Goal: Task Accomplishment & Management: Complete application form

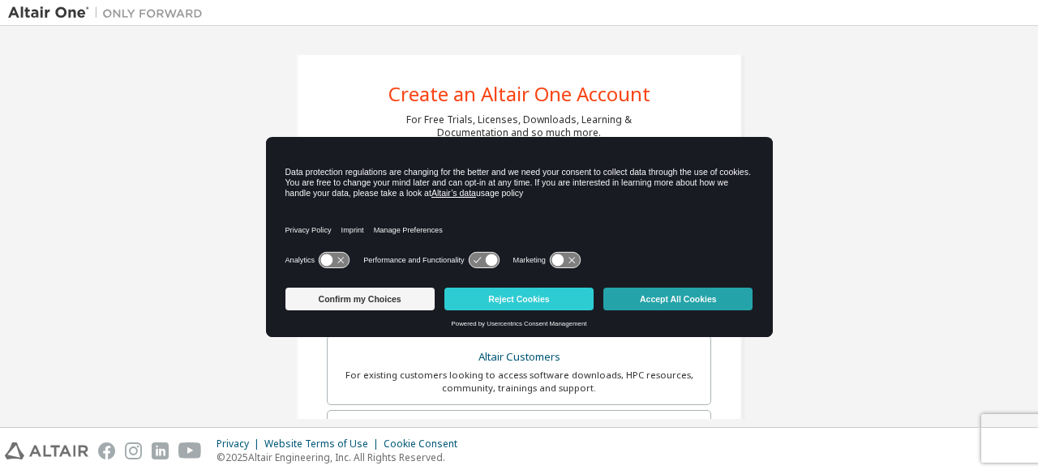
click at [671, 307] on button "Accept All Cookies" at bounding box center [677, 299] width 149 height 23
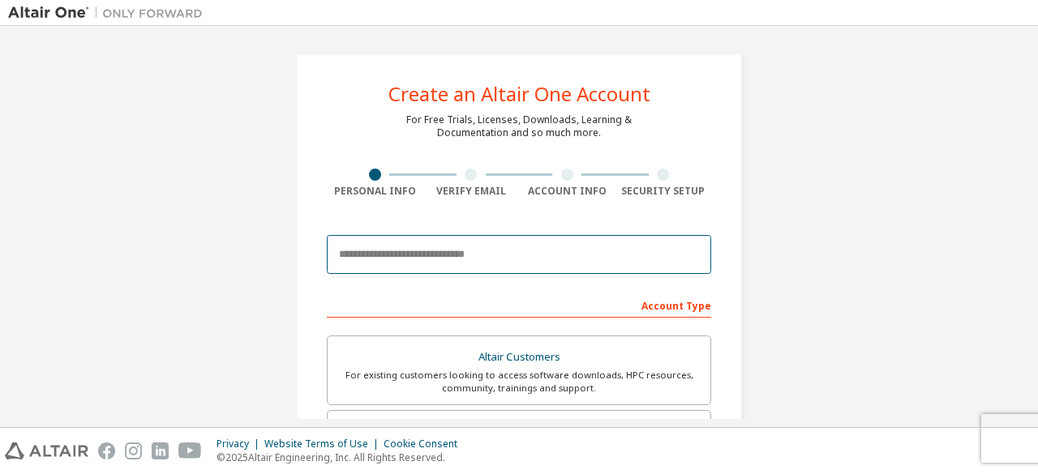
click at [541, 238] on input "email" at bounding box center [519, 254] width 384 height 39
type input "**********"
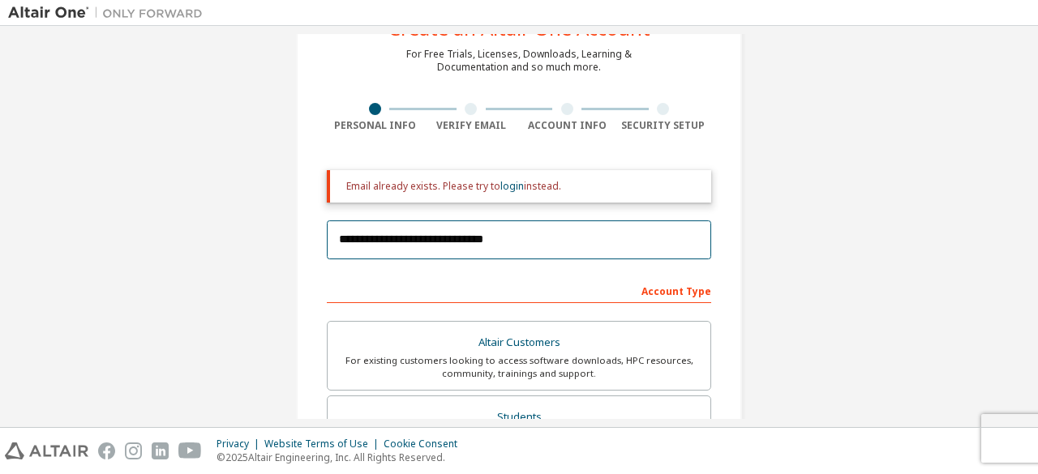
scroll to position [64, 0]
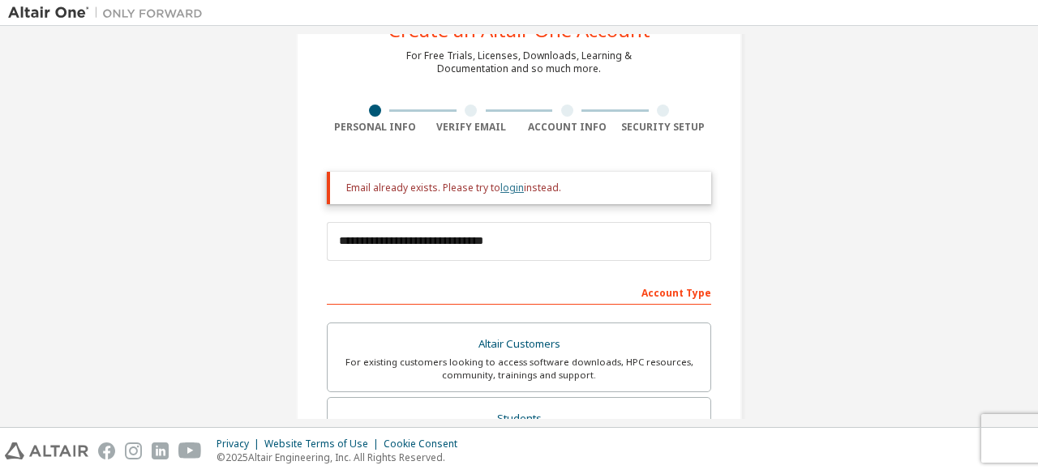
click at [513, 186] on link "login" at bounding box center [512, 188] width 24 height 14
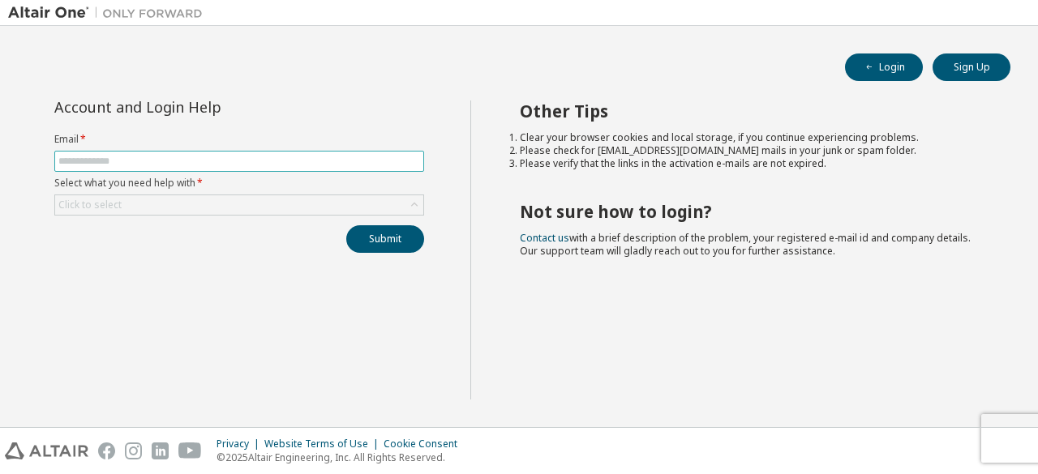
click at [269, 158] on input "text" at bounding box center [239, 161] width 362 height 13
type input "**********"
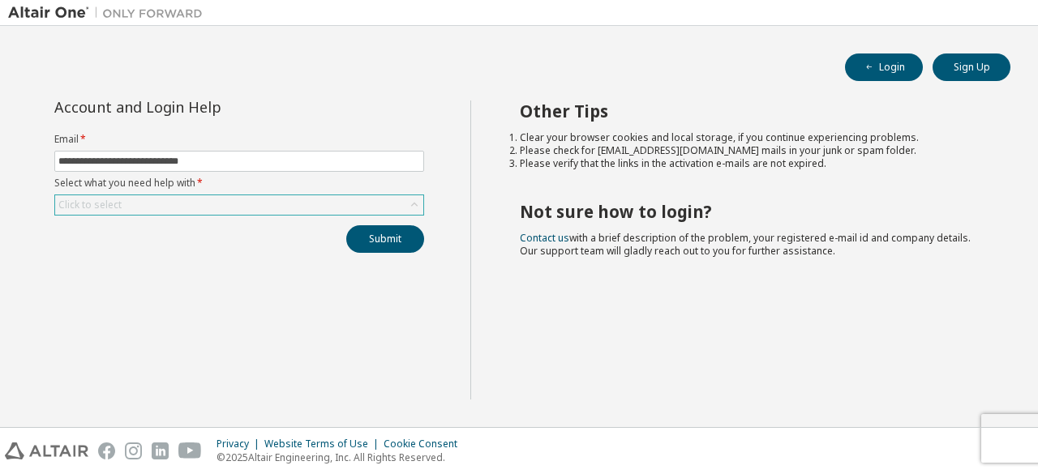
click at [252, 198] on div "Click to select" at bounding box center [239, 204] width 368 height 19
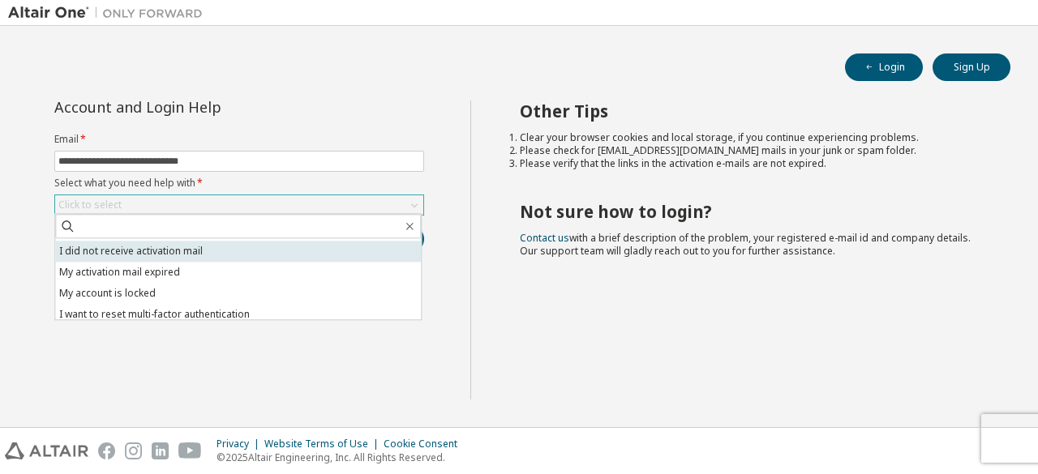
scroll to position [45, 0]
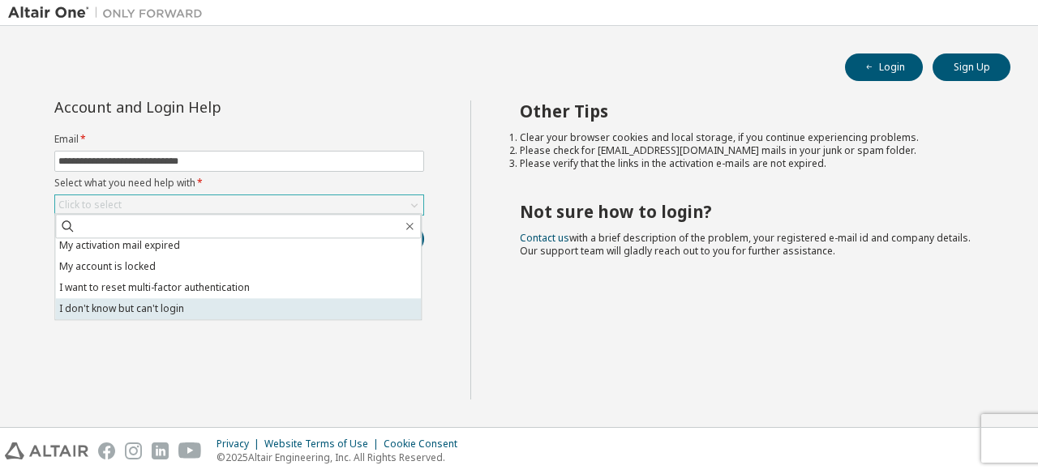
click at [231, 304] on li "I don't know but can't login" at bounding box center [238, 308] width 366 height 21
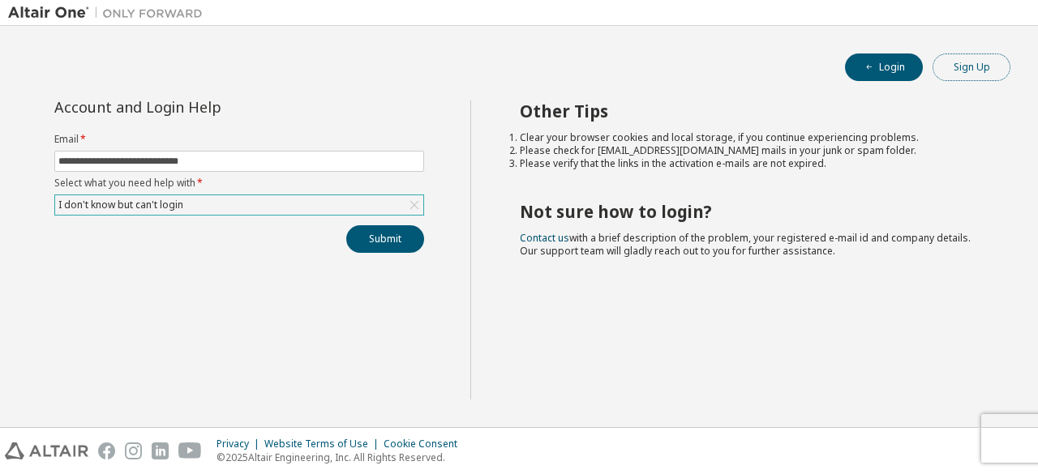
click at [964, 71] on button "Sign Up" at bounding box center [972, 68] width 78 height 28
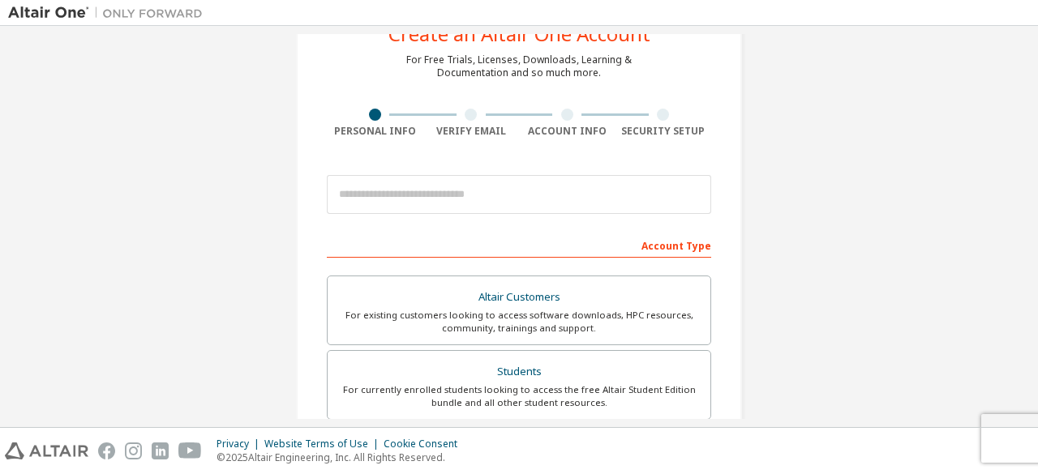
scroll to position [8, 0]
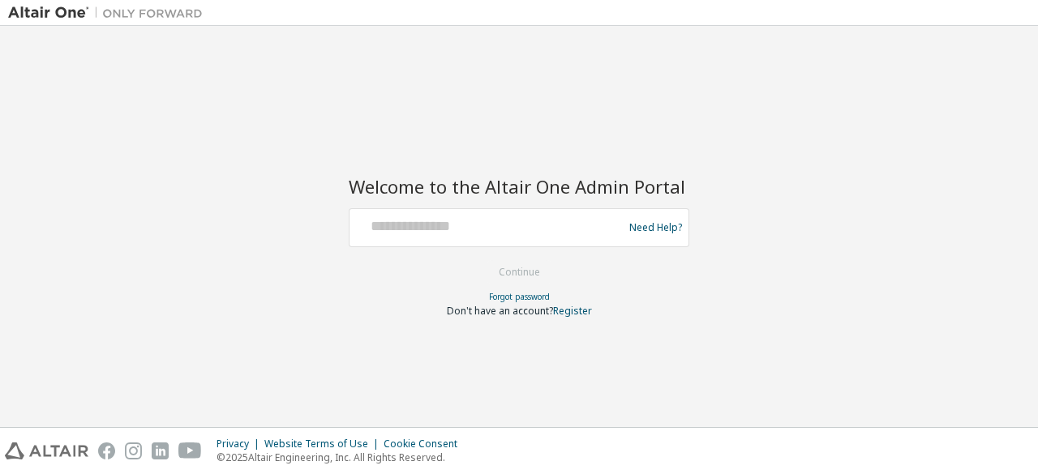
click at [498, 239] on div at bounding box center [488, 227] width 265 height 31
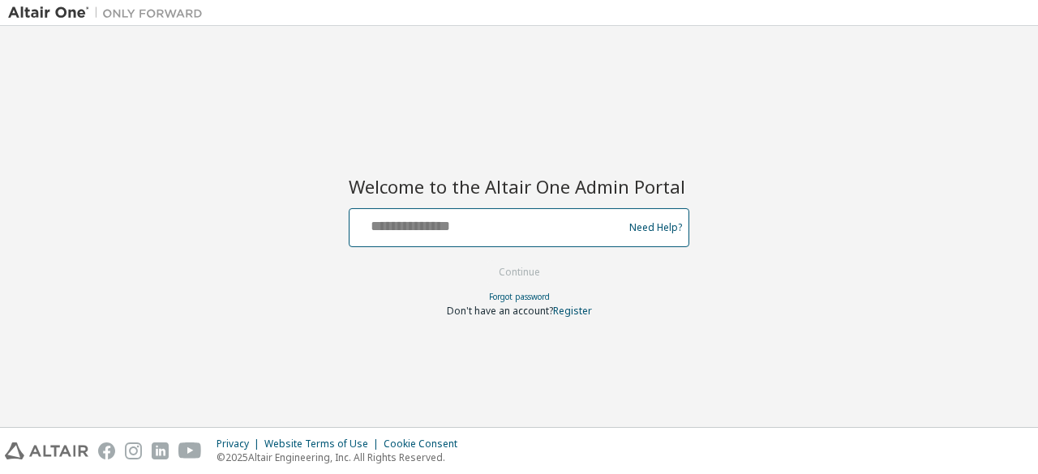
click at [479, 231] on input "text" at bounding box center [488, 224] width 265 height 24
type input "**********"
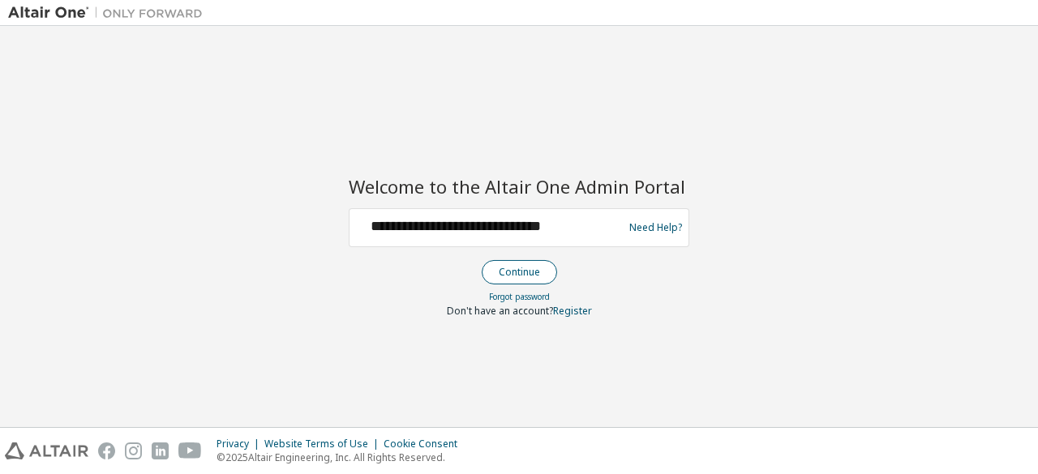
click at [515, 263] on button "Continue" at bounding box center [519, 272] width 75 height 24
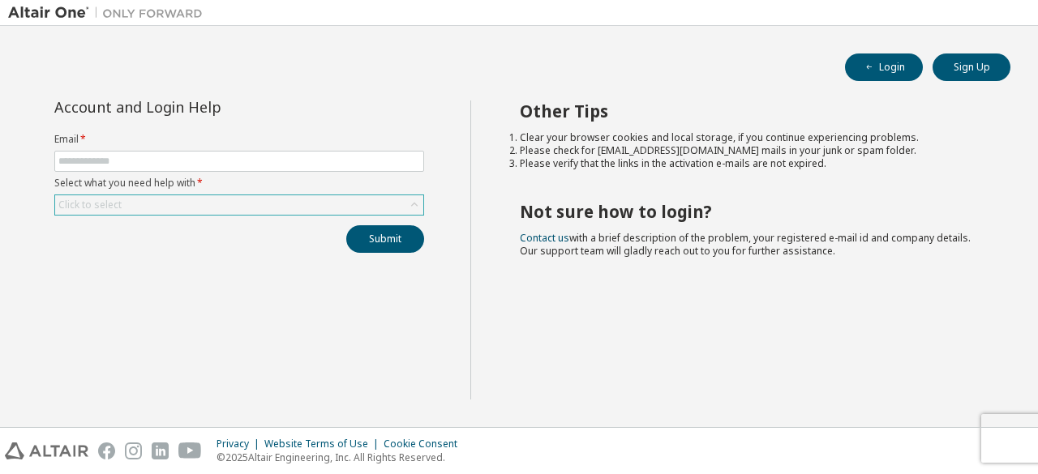
click at [161, 200] on div "Click to select" at bounding box center [239, 204] width 368 height 19
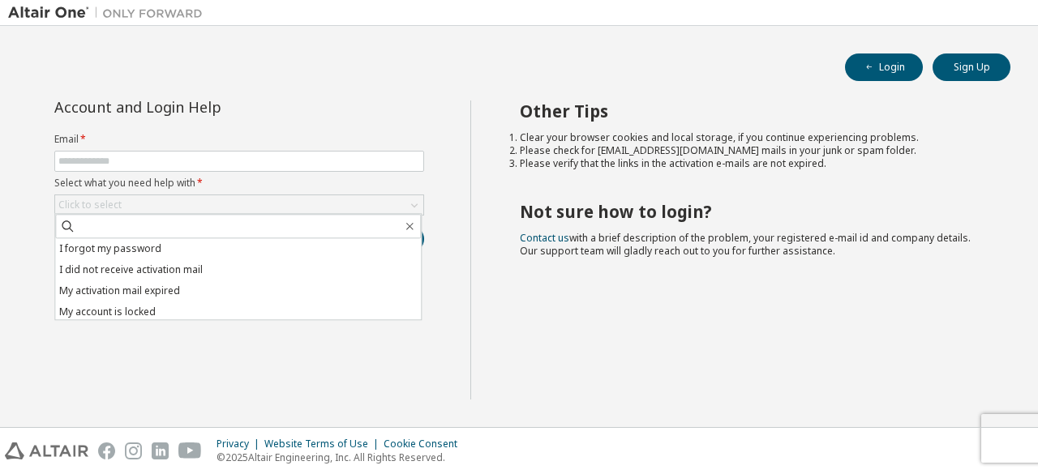
click at [154, 350] on div "Account and Login Help Email * Select what you need help with * Click to select…" at bounding box center [239, 250] width 462 height 299
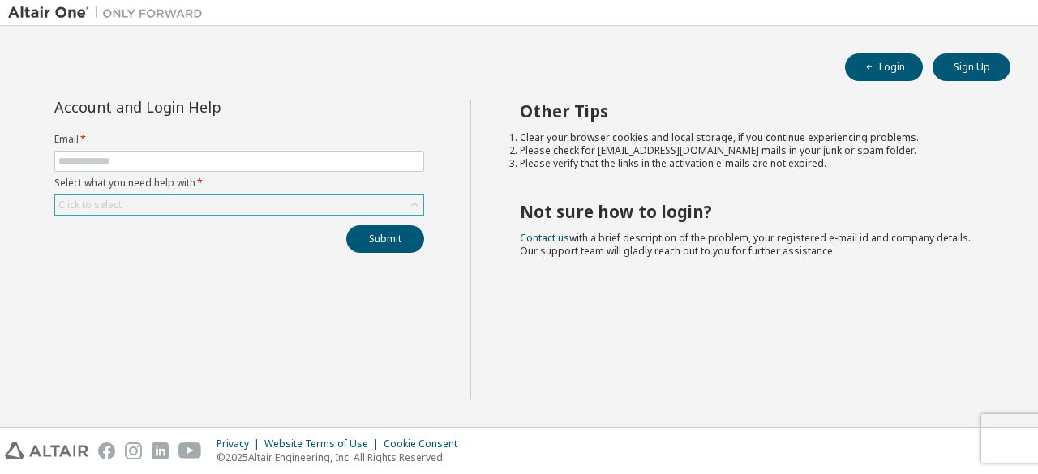
click at [143, 211] on div "Click to select" at bounding box center [239, 204] width 368 height 19
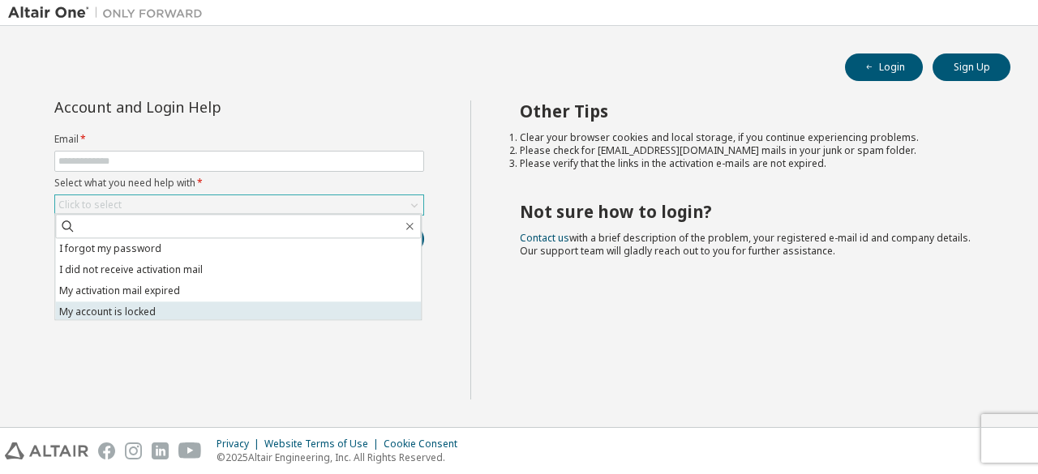
scroll to position [45, 0]
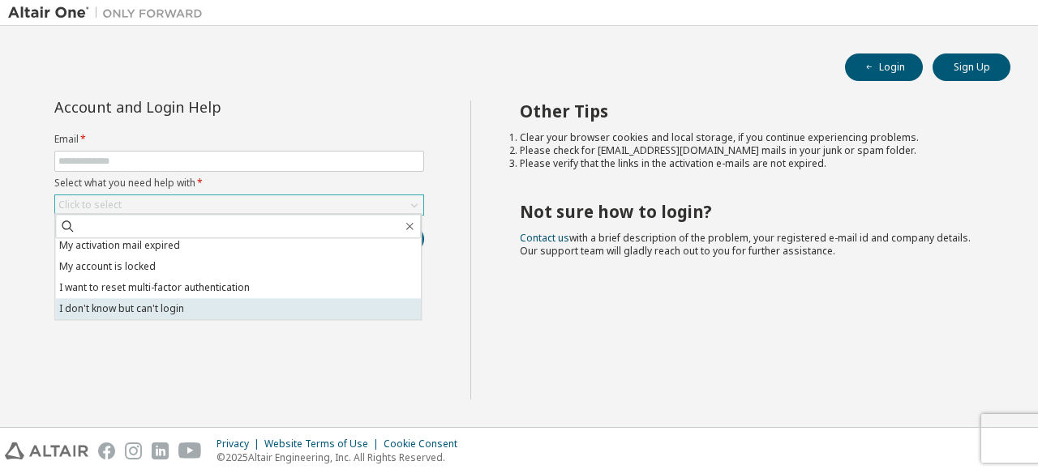
click at [111, 314] on li "I don't know but can't login" at bounding box center [238, 308] width 366 height 21
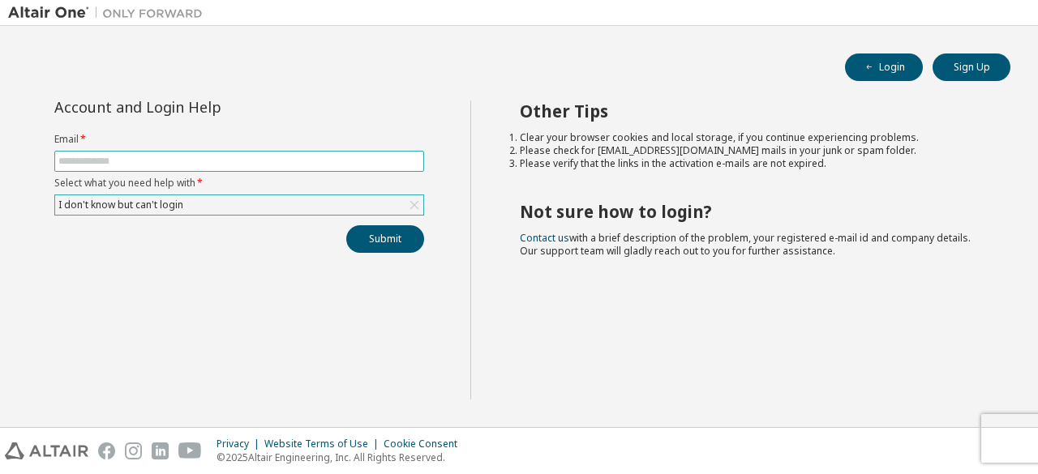
click at [103, 158] on input "text" at bounding box center [239, 161] width 362 height 13
type input "**********"
click at [391, 238] on button "Submit" at bounding box center [385, 239] width 78 height 28
